Goal: Transaction & Acquisition: Purchase product/service

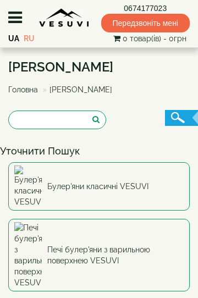
click at [84, 210] on link "Булер'яни класичні VESUVI" at bounding box center [98, 186] width 181 height 48
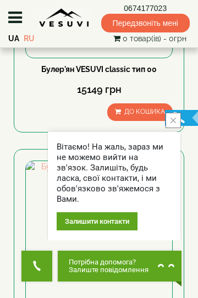
scroll to position [299, 0]
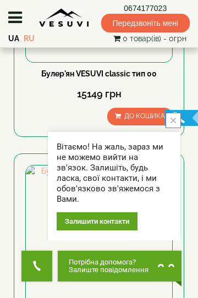
click at [173, 118] on icon "close button" at bounding box center [172, 120] width 5 height 5
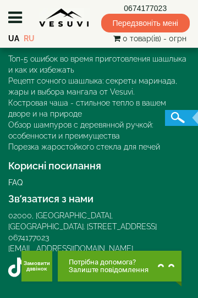
scroll to position [6230, 0]
